Goal: Navigation & Orientation: Find specific page/section

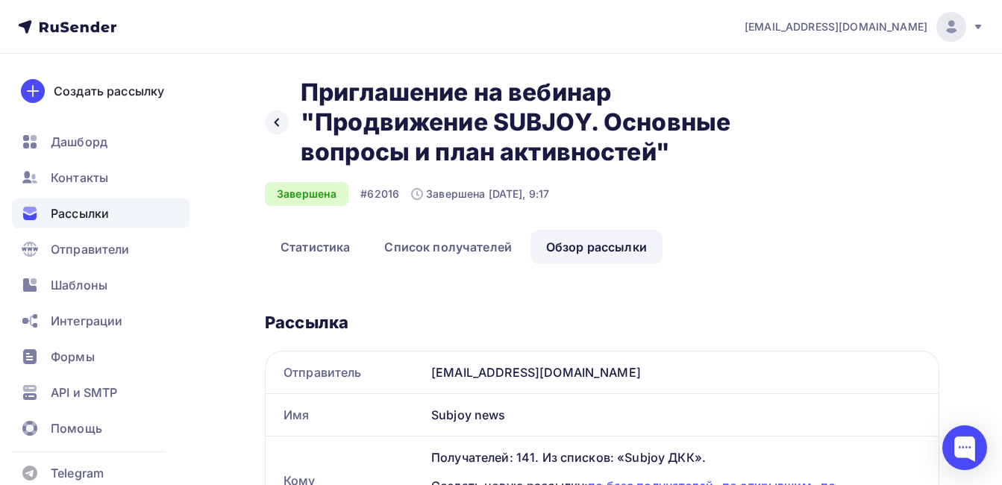
scroll to position [667, 0]
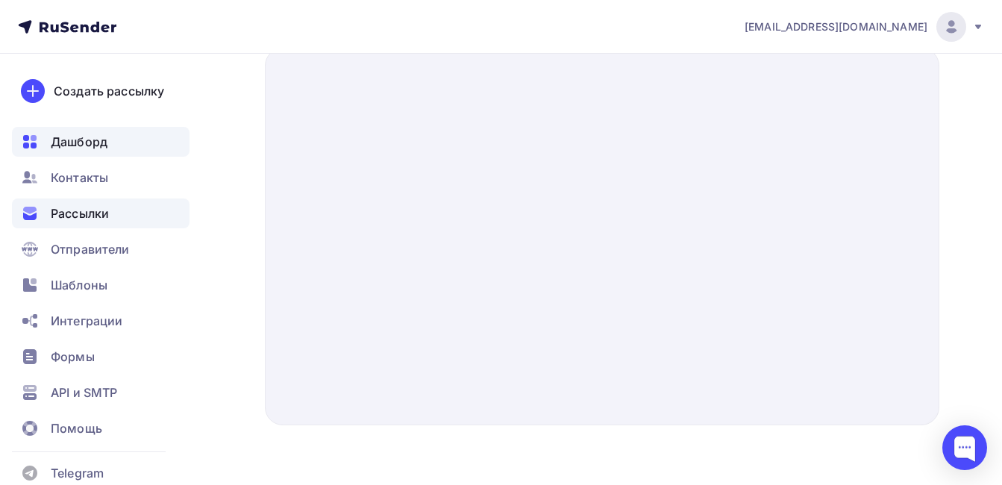
click at [104, 151] on div "Дашборд" at bounding box center [101, 142] width 178 height 30
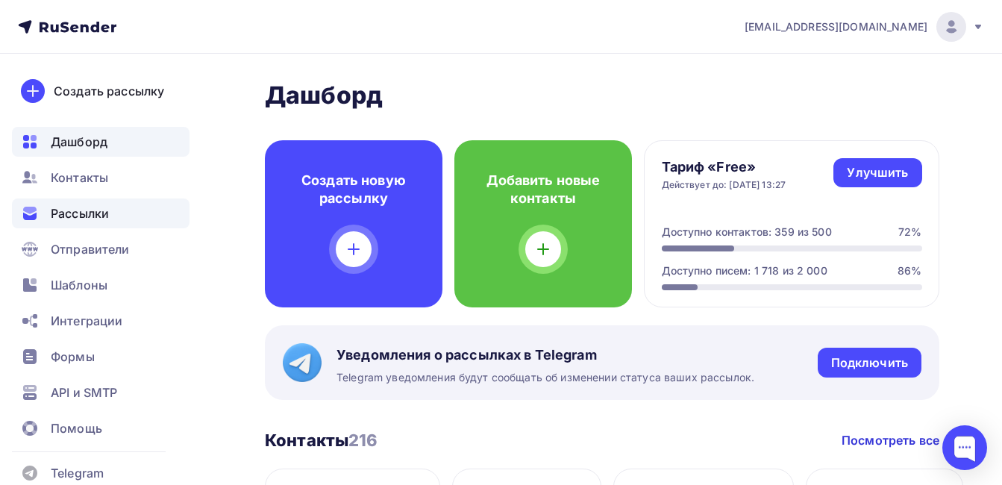
click at [86, 214] on span "Рассылки" at bounding box center [80, 213] width 58 height 18
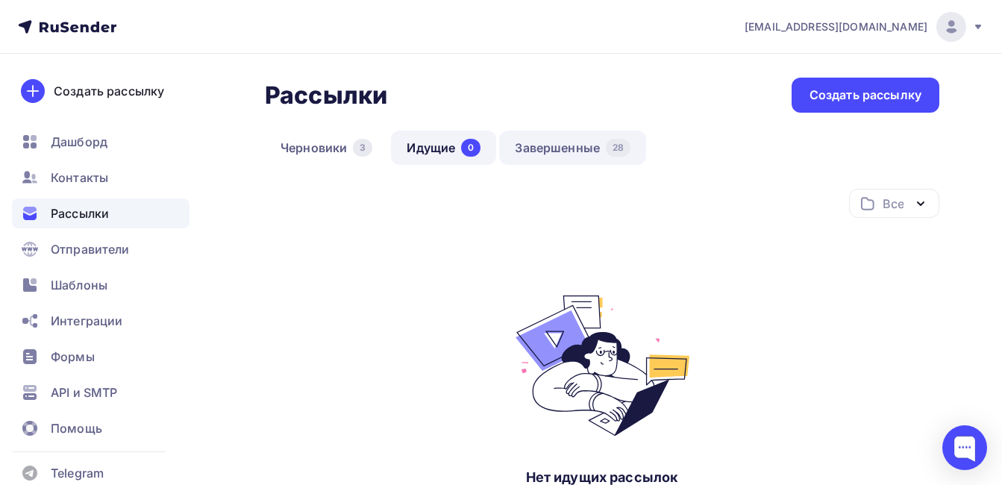
click at [554, 143] on link "Завершенные 28" at bounding box center [572, 148] width 147 height 34
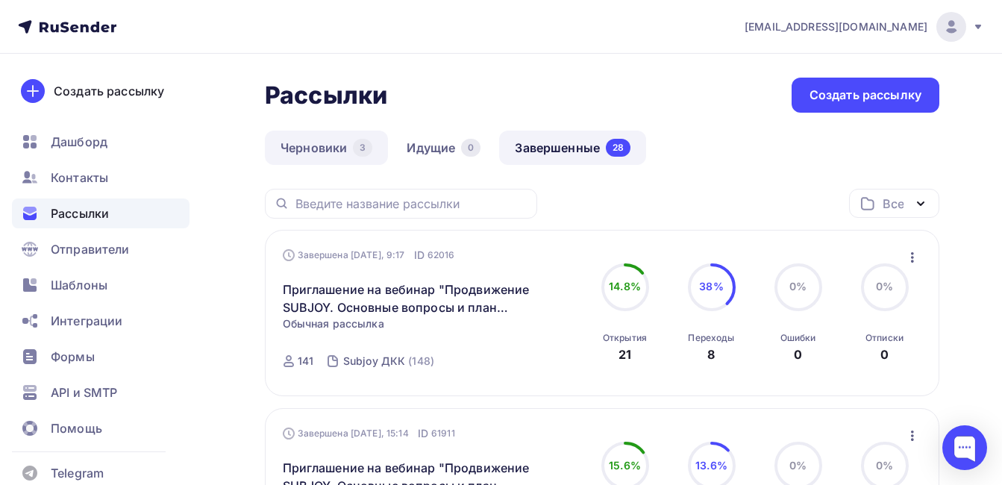
click at [306, 142] on link "Черновики 3" at bounding box center [326, 148] width 123 height 34
